Goal: Check status

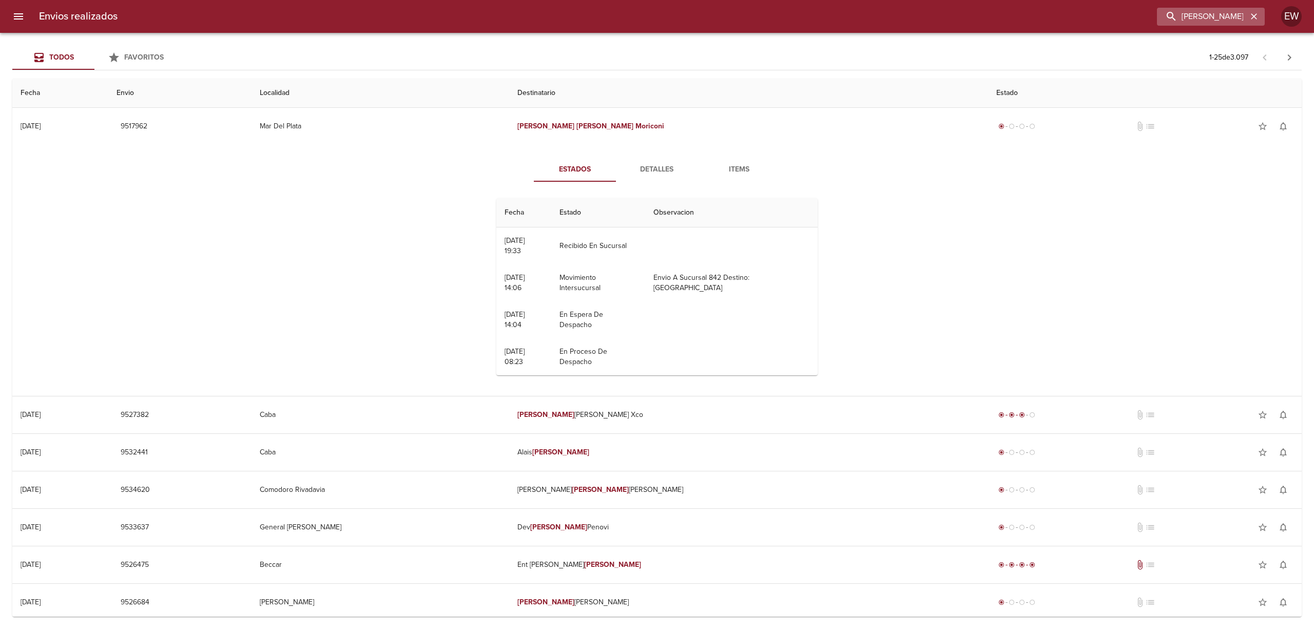
click at [1254, 15] on icon "button" at bounding box center [1254, 16] width 6 height 6
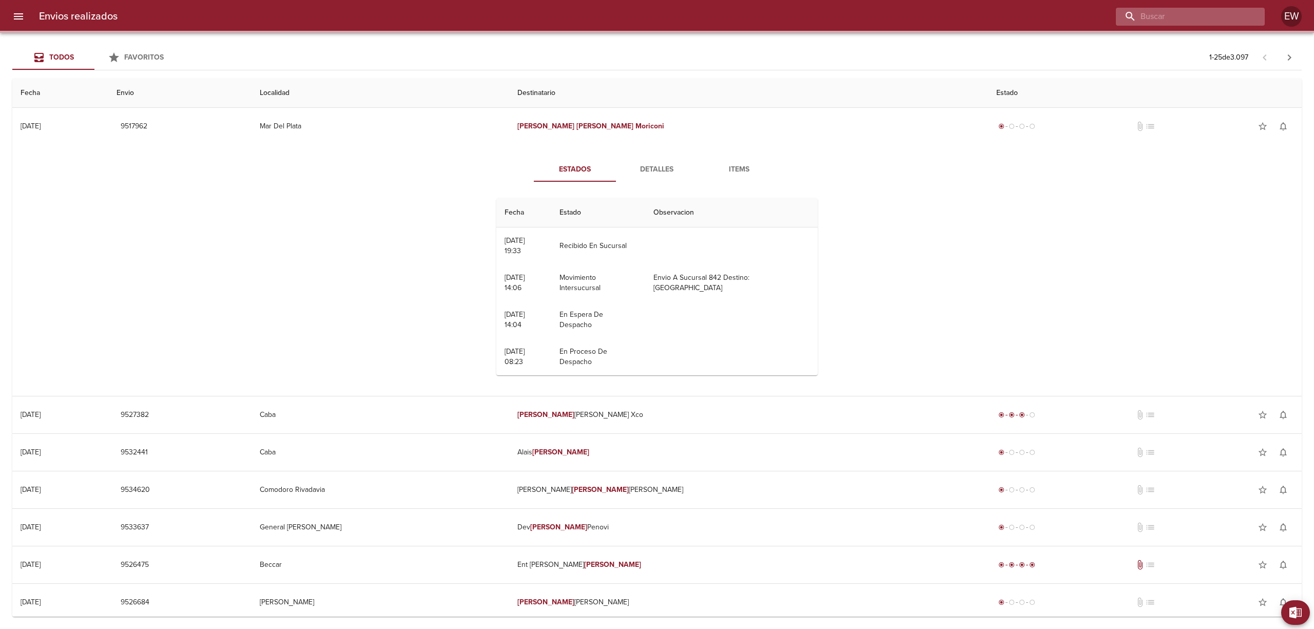
click at [1228, 15] on input "buscar" at bounding box center [1181, 17] width 131 height 18
paste input "[PERSON_NAME]"
type input "[PERSON_NAME]"
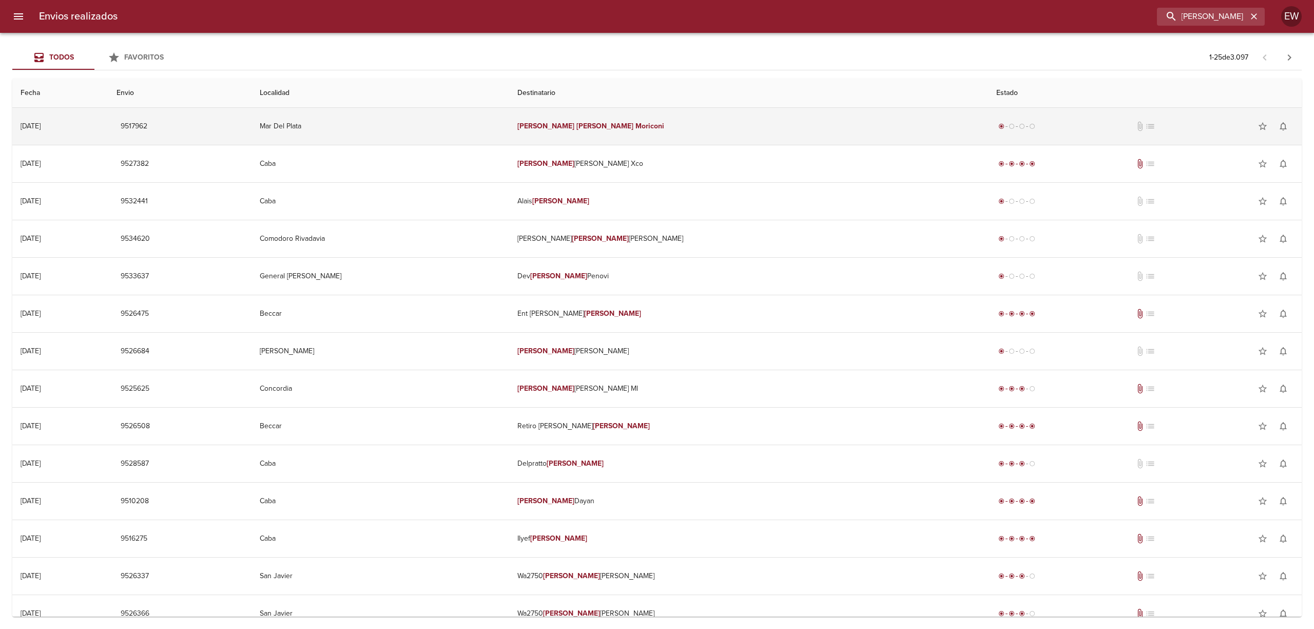
click at [633, 126] on em "[PERSON_NAME]" at bounding box center [604, 126] width 57 height 9
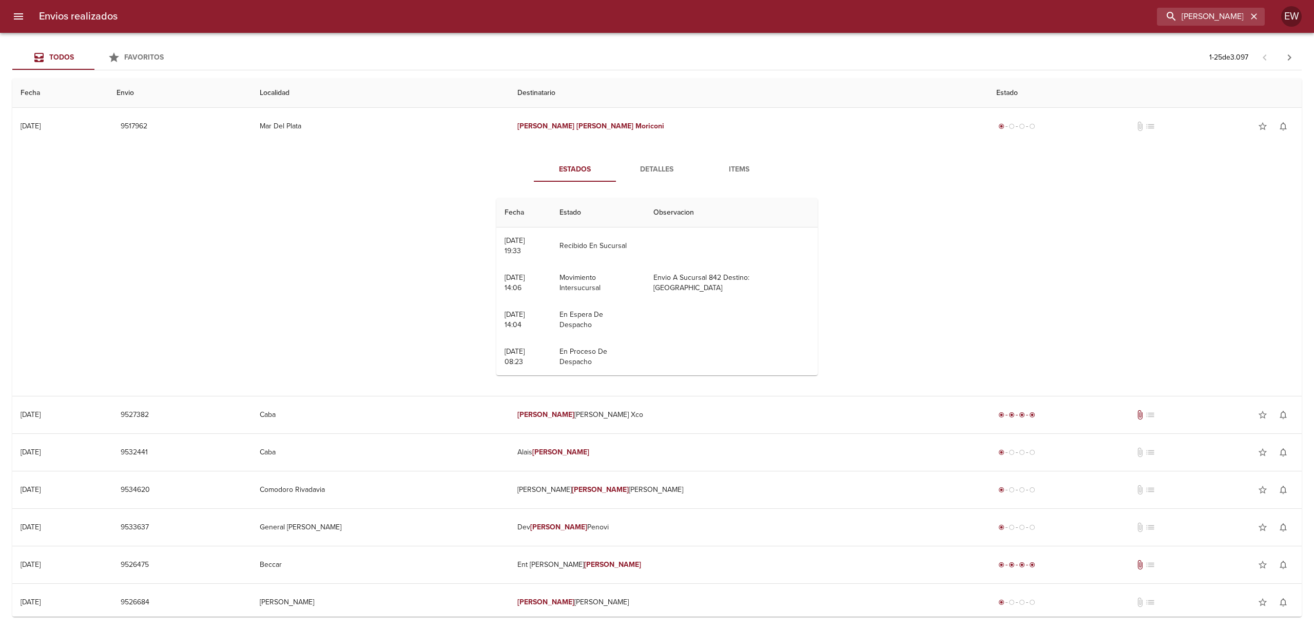
click at [643, 167] on span "Detalles" at bounding box center [657, 169] width 70 height 13
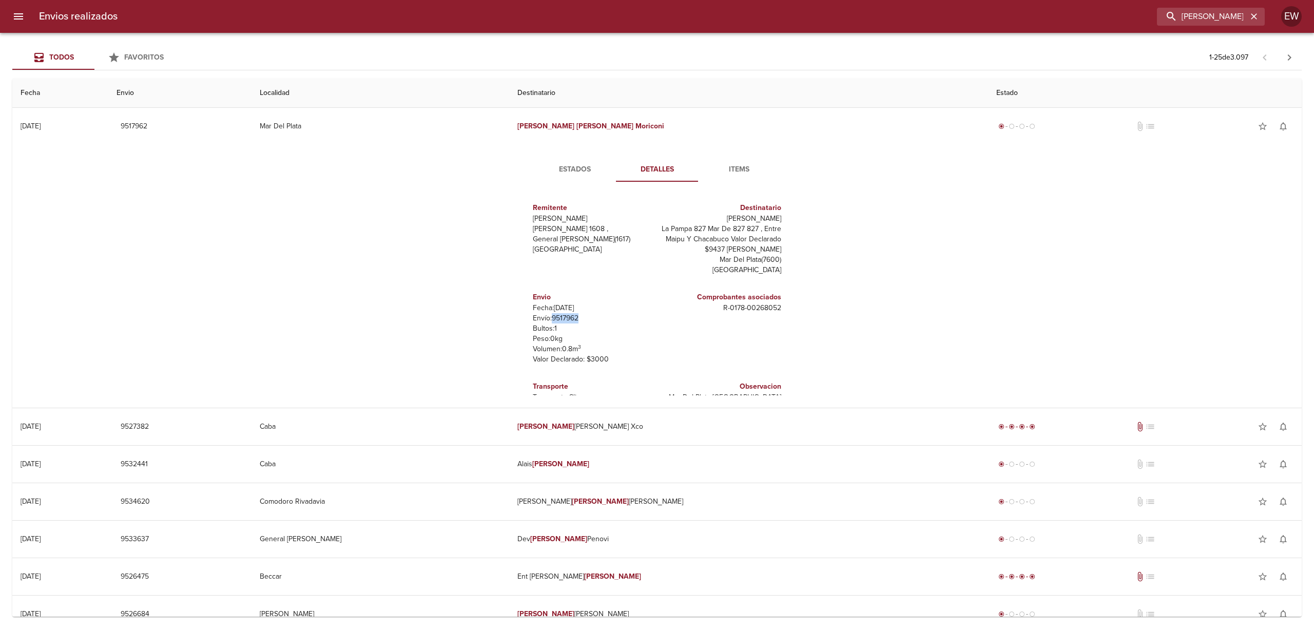
drag, startPoint x: 571, startPoint y: 317, endPoint x: 544, endPoint y: 319, distance: 26.7
click at [544, 319] on p "Envío: 9517962" at bounding box center [593, 318] width 120 height 10
copy p "9517962"
click at [1250, 12] on icon "button" at bounding box center [1254, 16] width 10 height 10
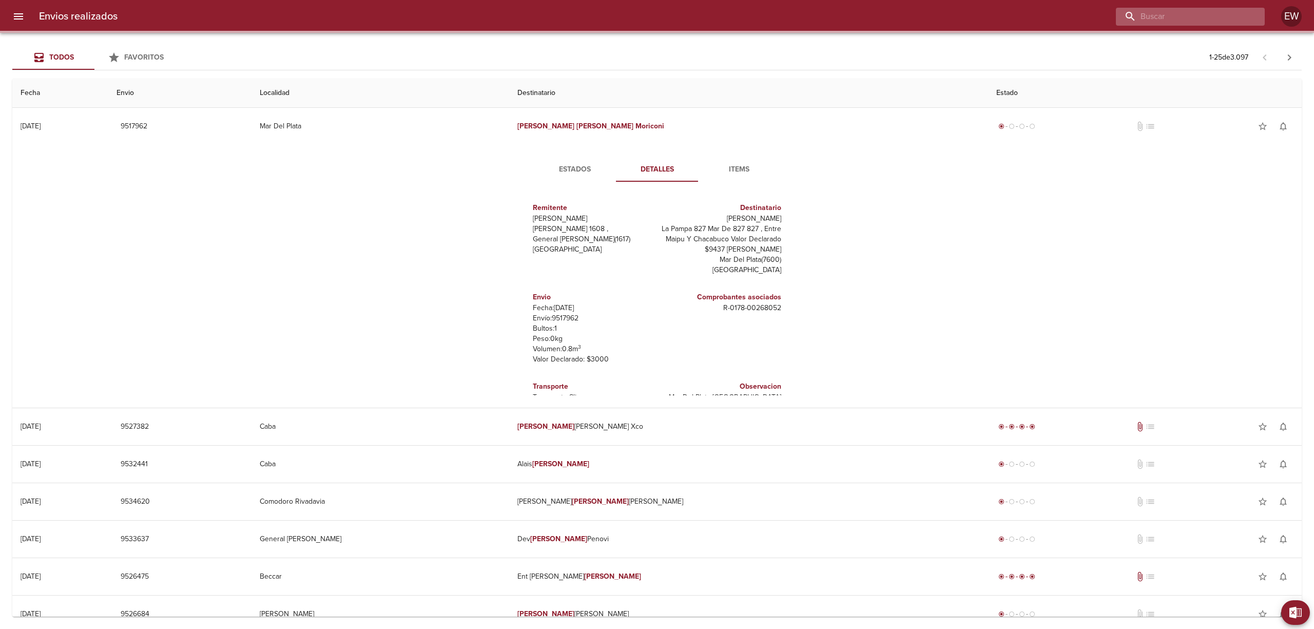
click at [1237, 13] on input "buscar" at bounding box center [1181, 17] width 131 height 18
paste input "9528639,"
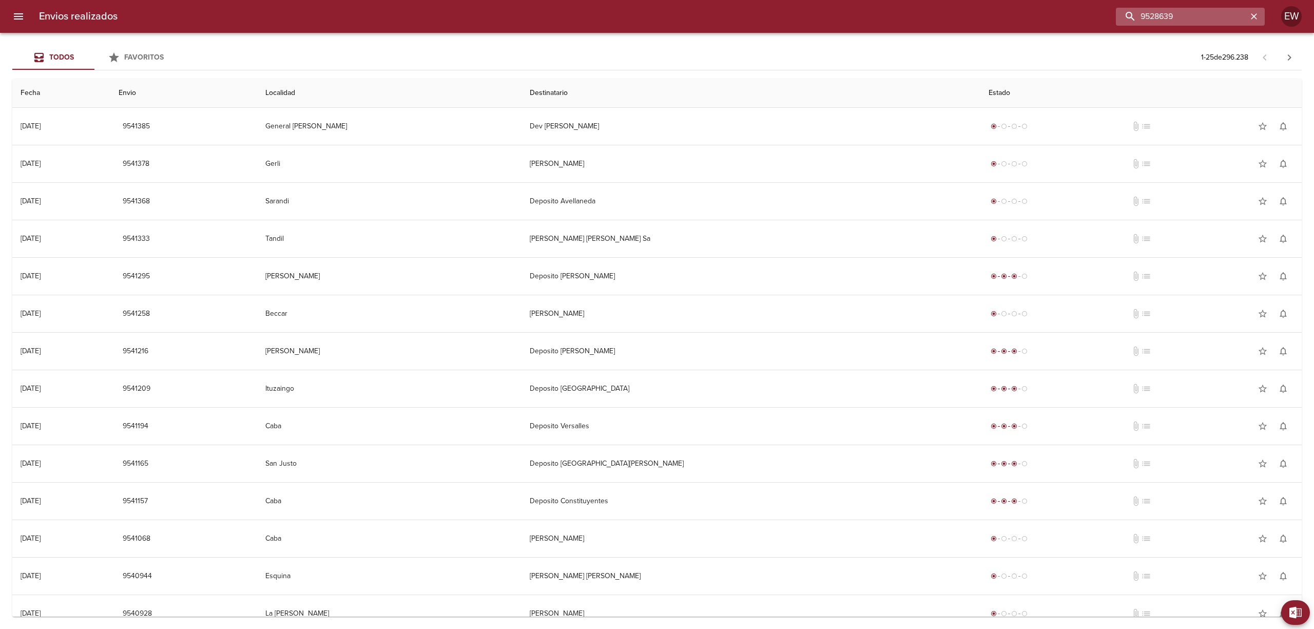
type input "9528639"
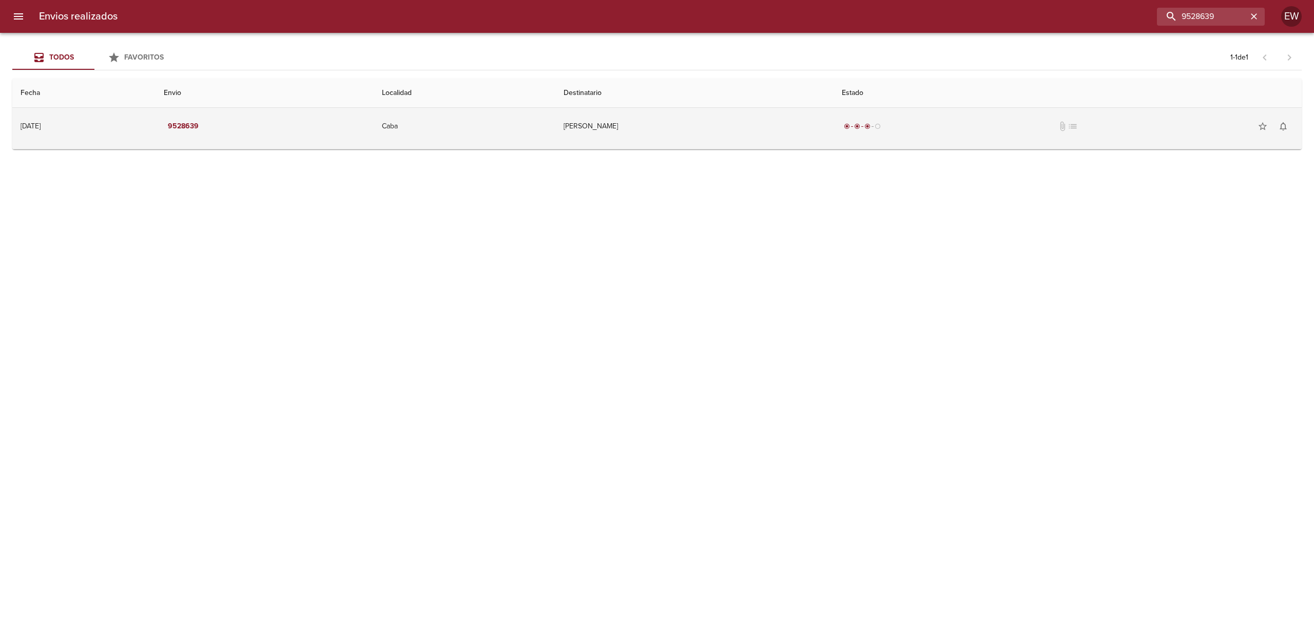
click at [702, 132] on td "[PERSON_NAME]" at bounding box center [694, 126] width 278 height 37
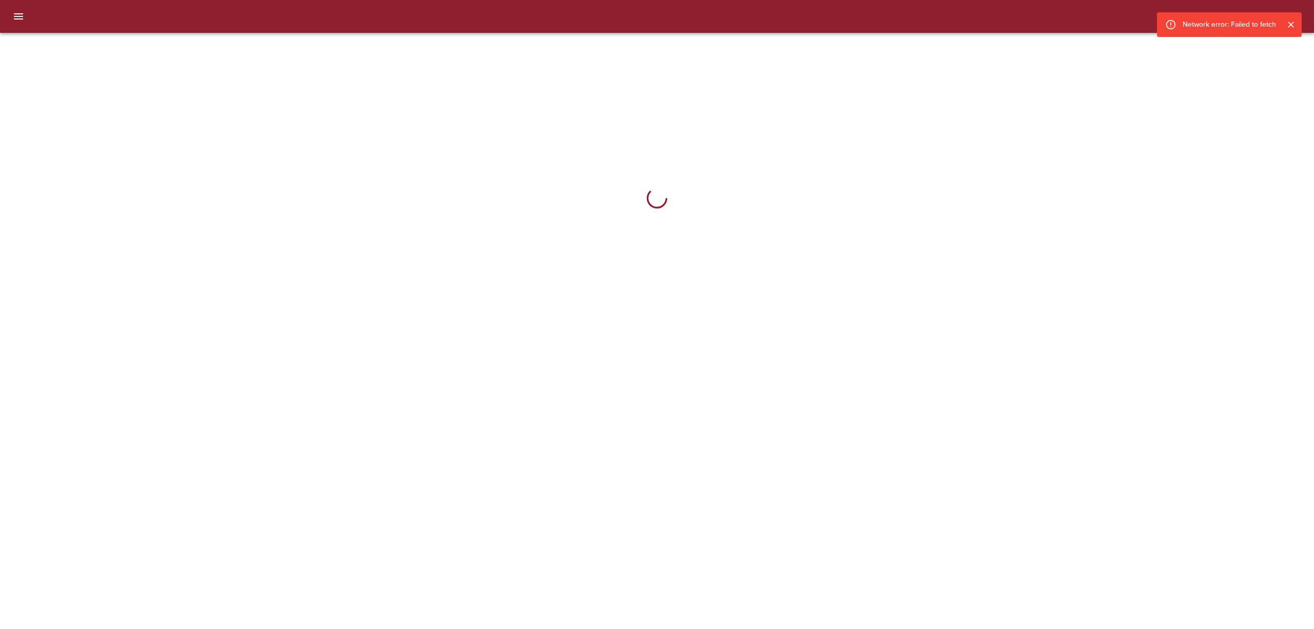
click at [1294, 27] on icon "Cerrar" at bounding box center [1291, 25] width 10 height 10
click at [1290, 27] on div "Network error: Failed to fetch" at bounding box center [1229, 24] width 145 height 25
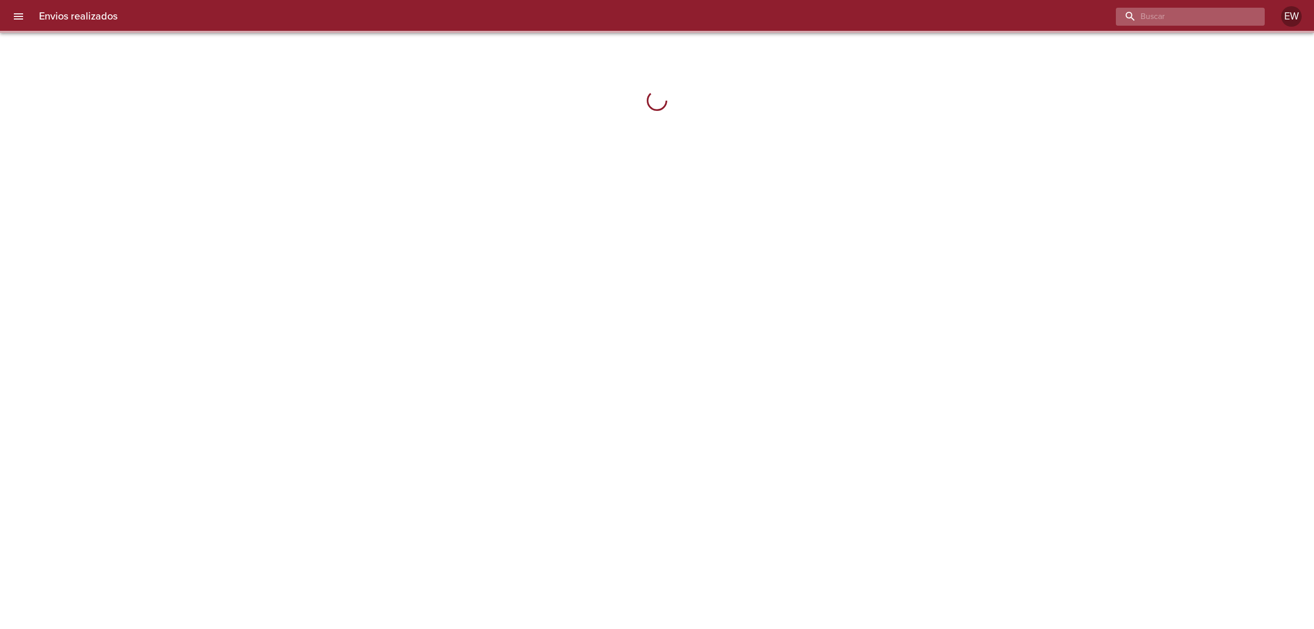
click at [1220, 15] on input "buscar" at bounding box center [1181, 17] width 131 height 18
paste input "9528639,"
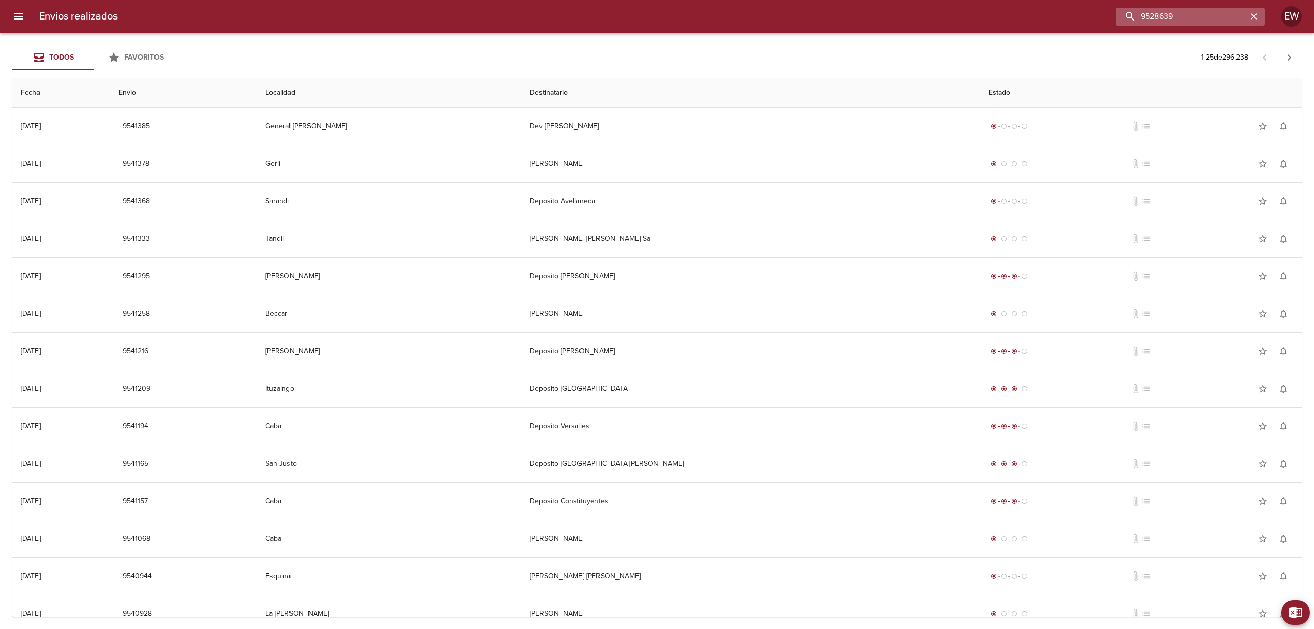
type input "9528639"
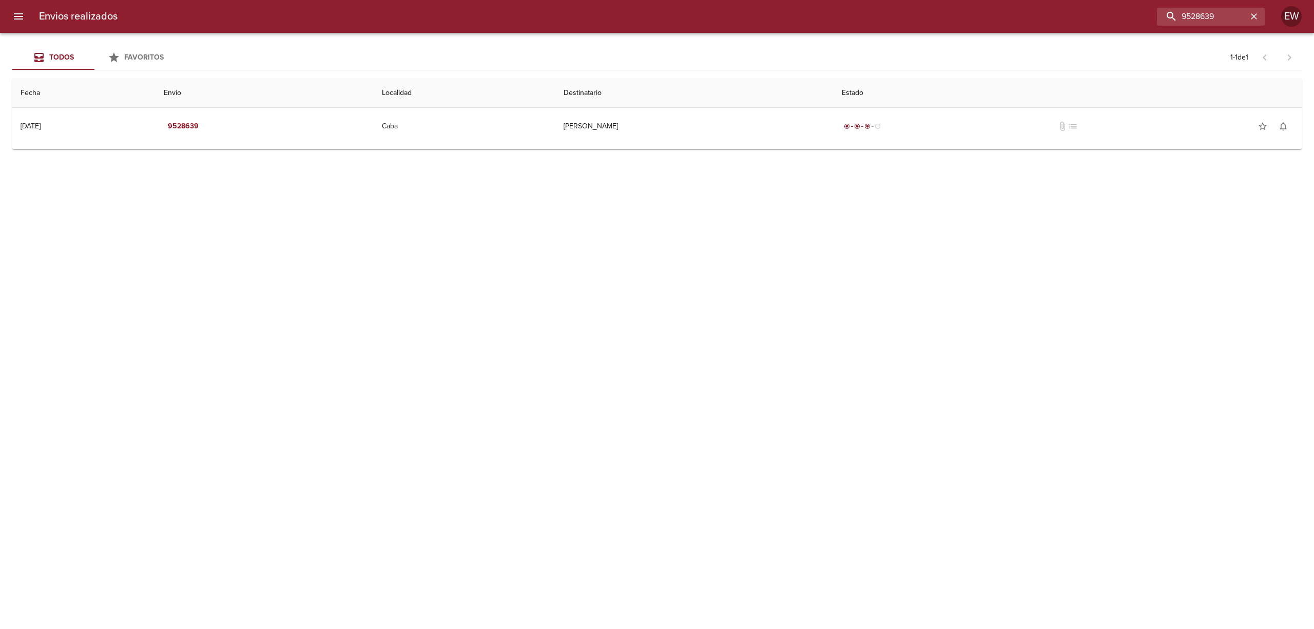
click at [645, 146] on td "Guia : 9528639" at bounding box center [656, 147] width 1289 height 4
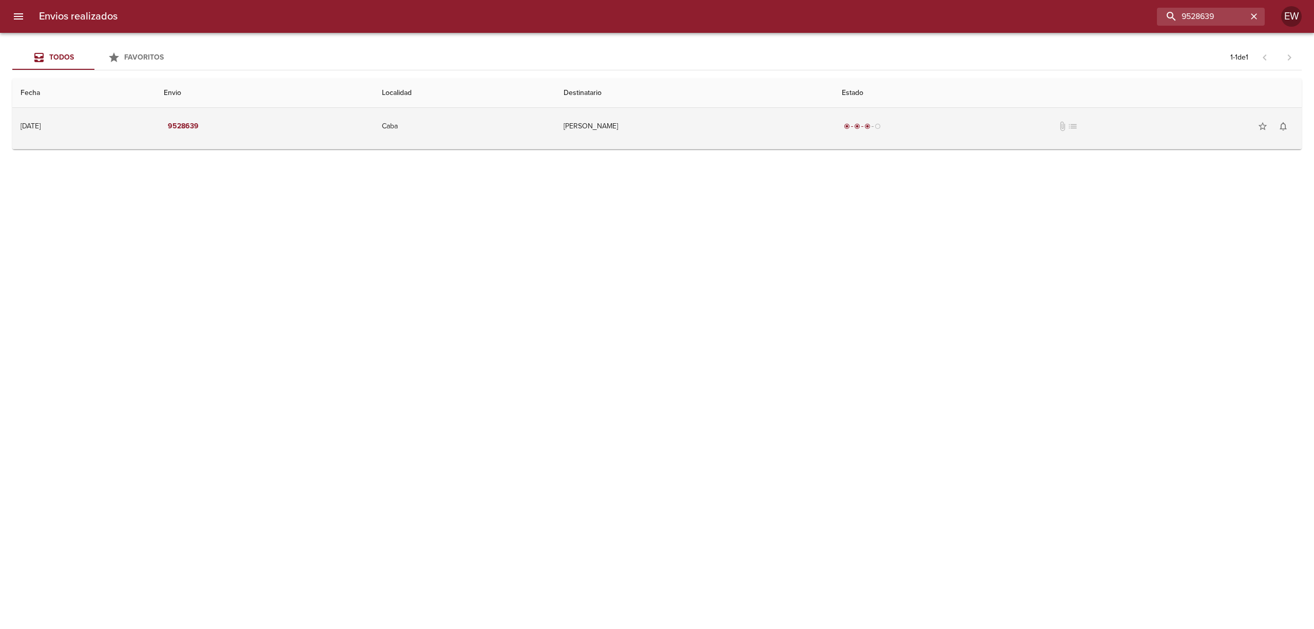
click at [645, 131] on td "[PERSON_NAME]" at bounding box center [694, 126] width 278 height 37
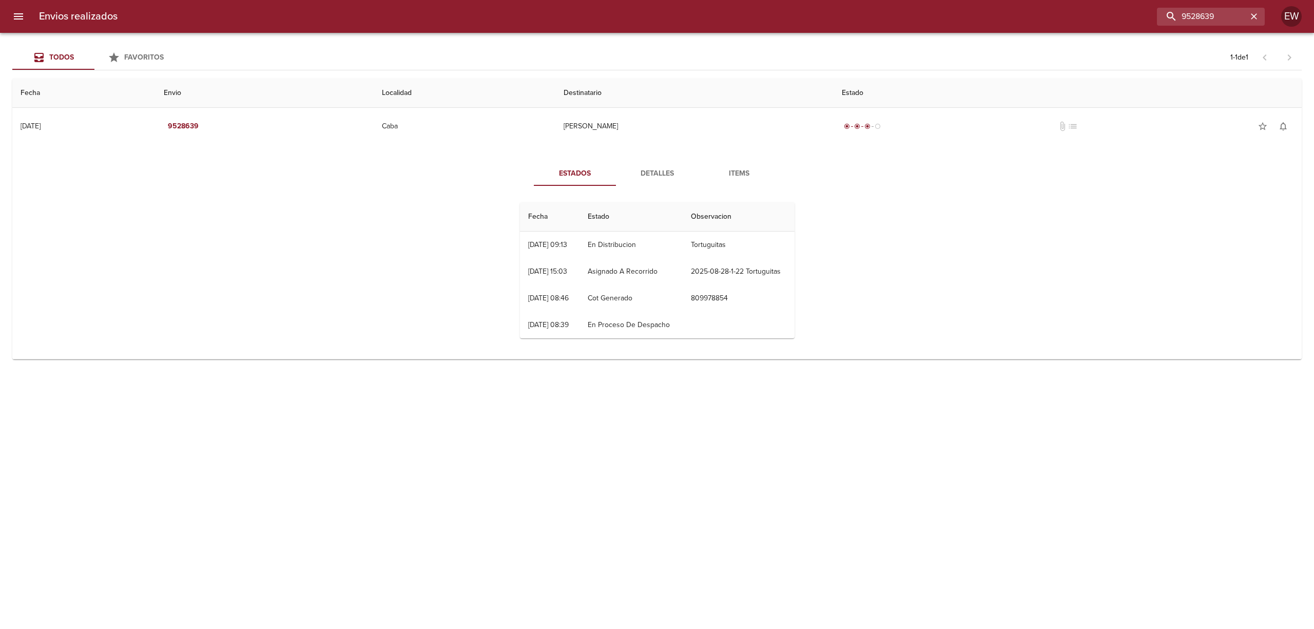
click at [660, 177] on span "Detalles" at bounding box center [657, 173] width 70 height 13
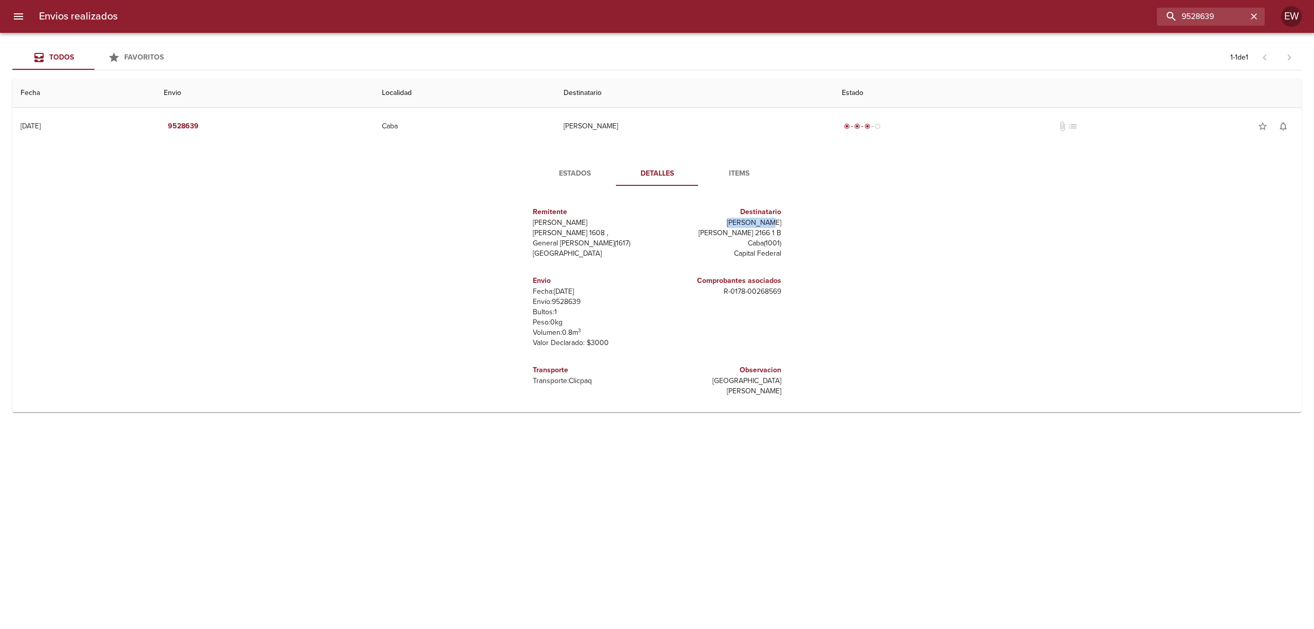
drag, startPoint x: 739, startPoint y: 220, endPoint x: 777, endPoint y: 223, distance: 38.1
click at [777, 223] on div "Destinatario Fidani Juan J M Campos 2166 1 B Caba ( 1001 ) Capital Federal" at bounding box center [721, 232] width 128 height 69
copy p "[PERSON_NAME]"
